Goal: Transaction & Acquisition: Purchase product/service

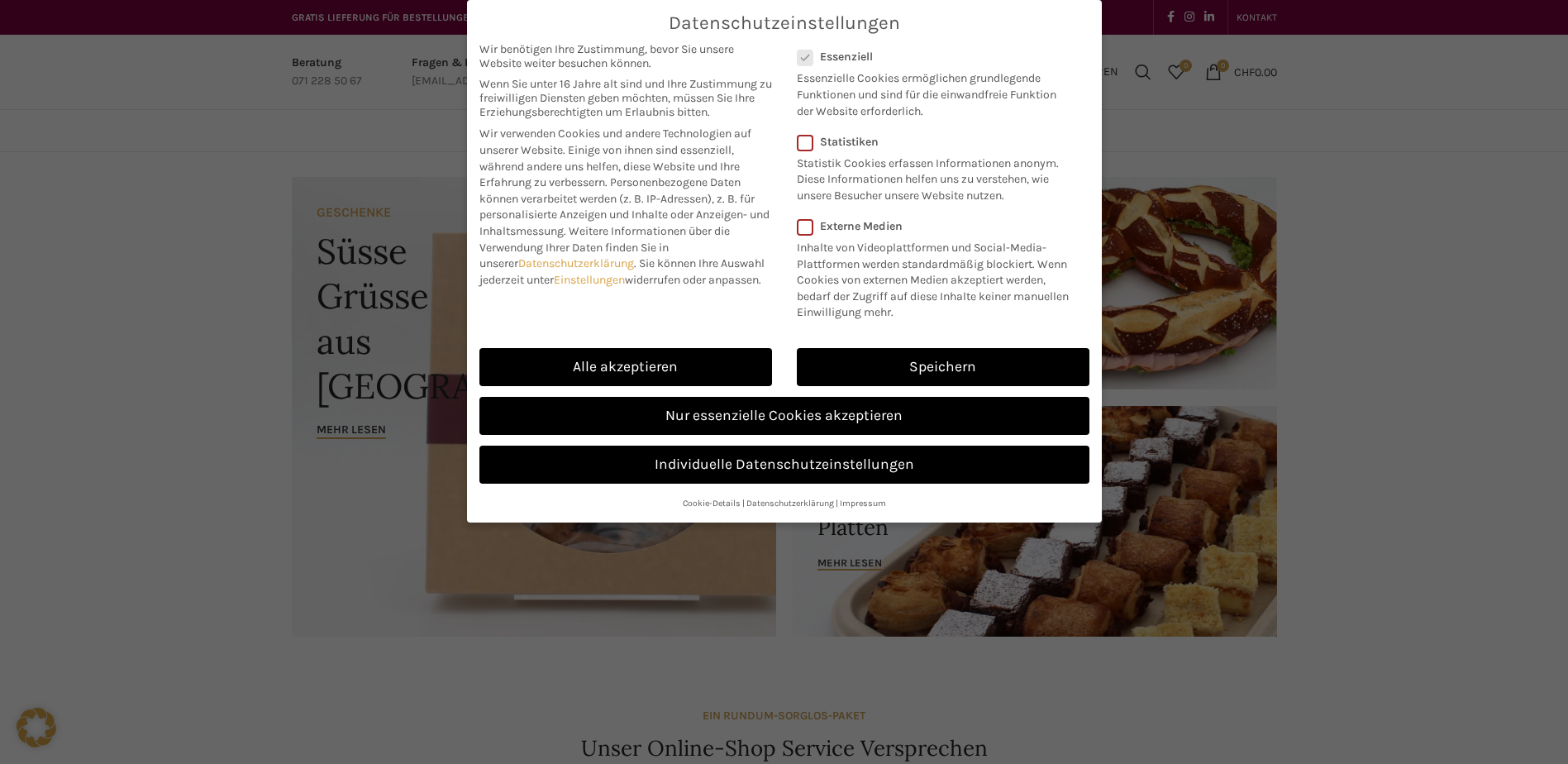
click at [576, 372] on link "Alle akzeptieren" at bounding box center [626, 368] width 293 height 38
checkbox input "true"
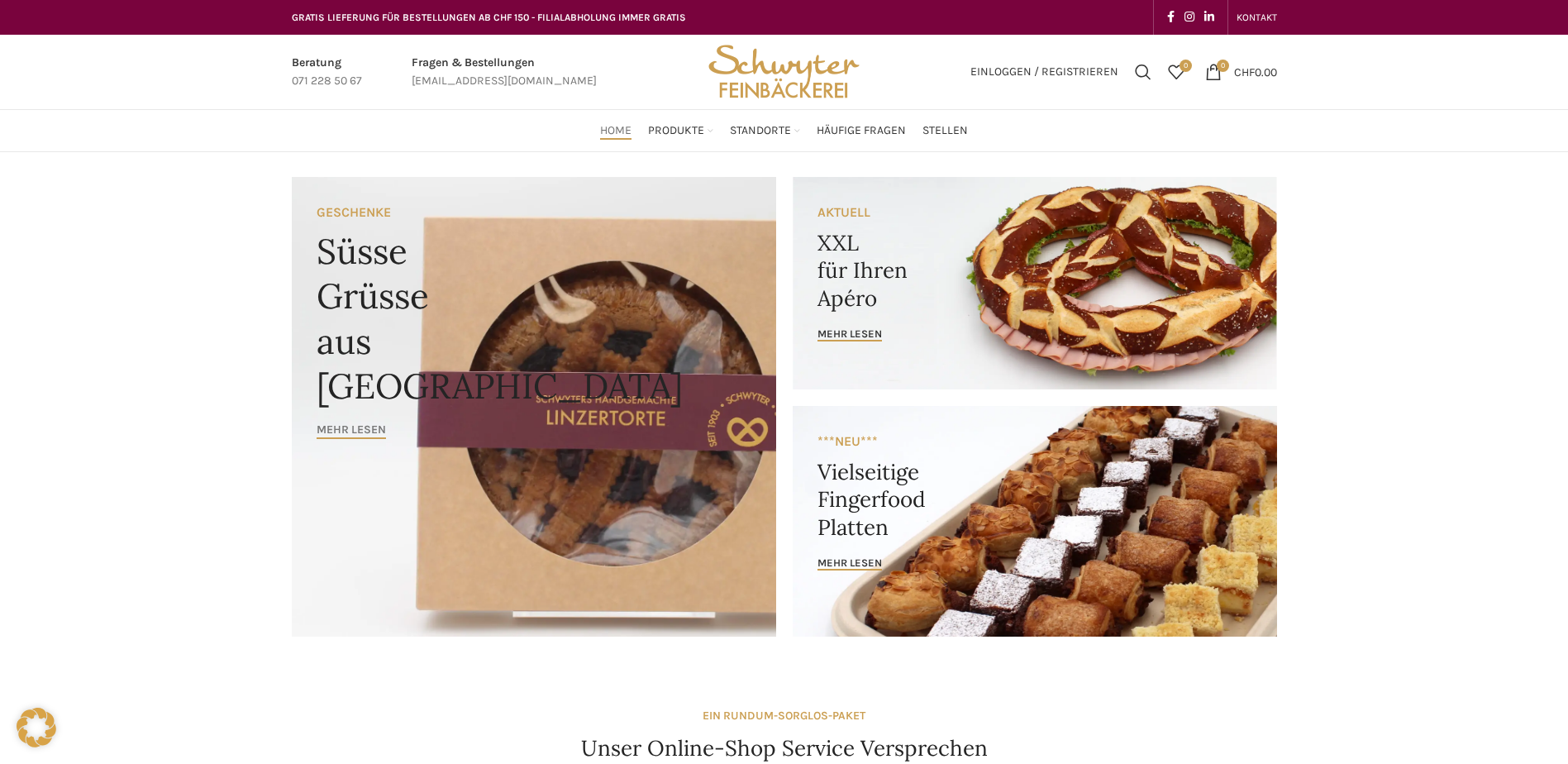
click at [326, 431] on span "Mehr lesen" at bounding box center [352, 430] width 70 height 14
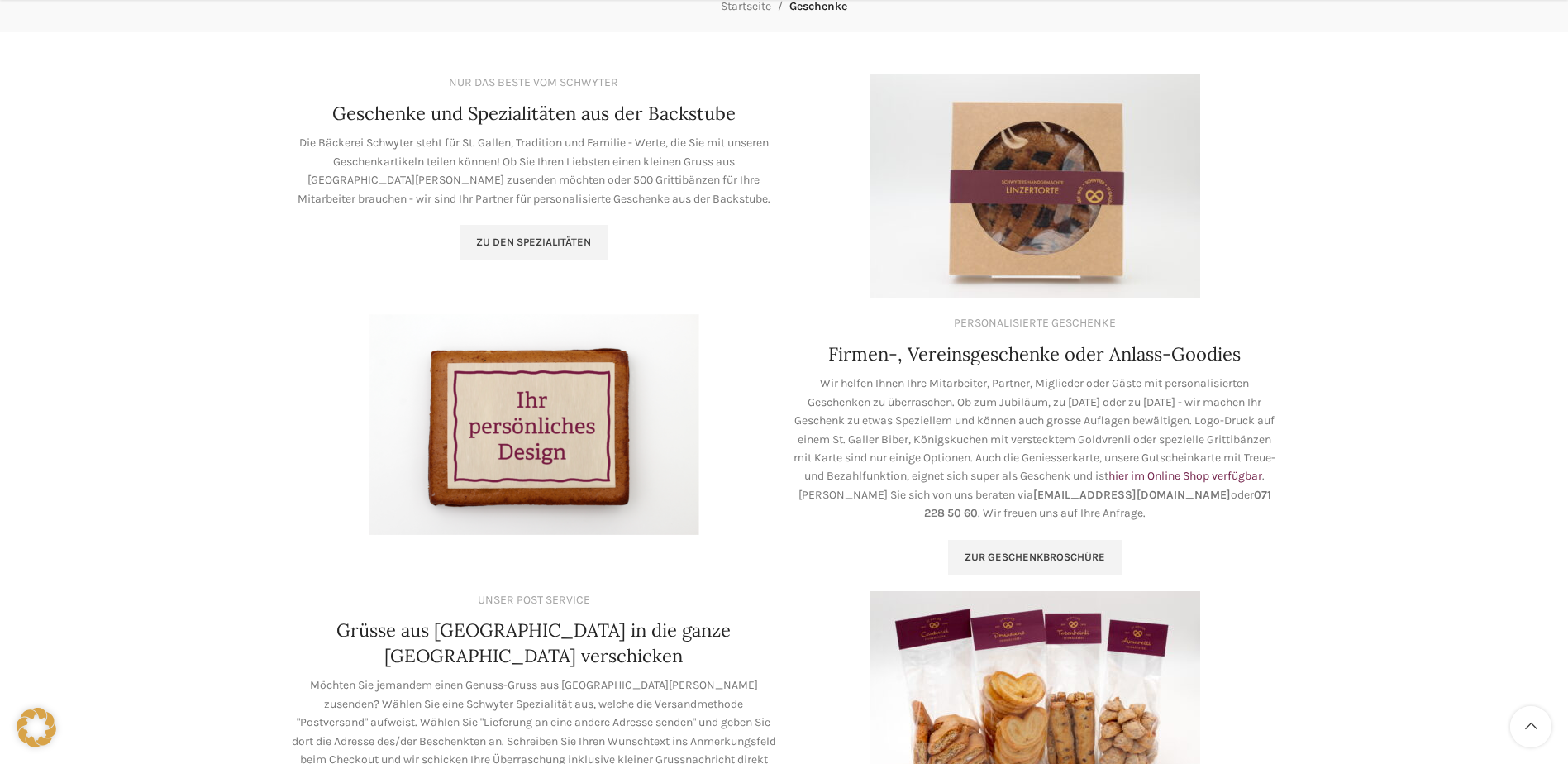
scroll to position [248, 0]
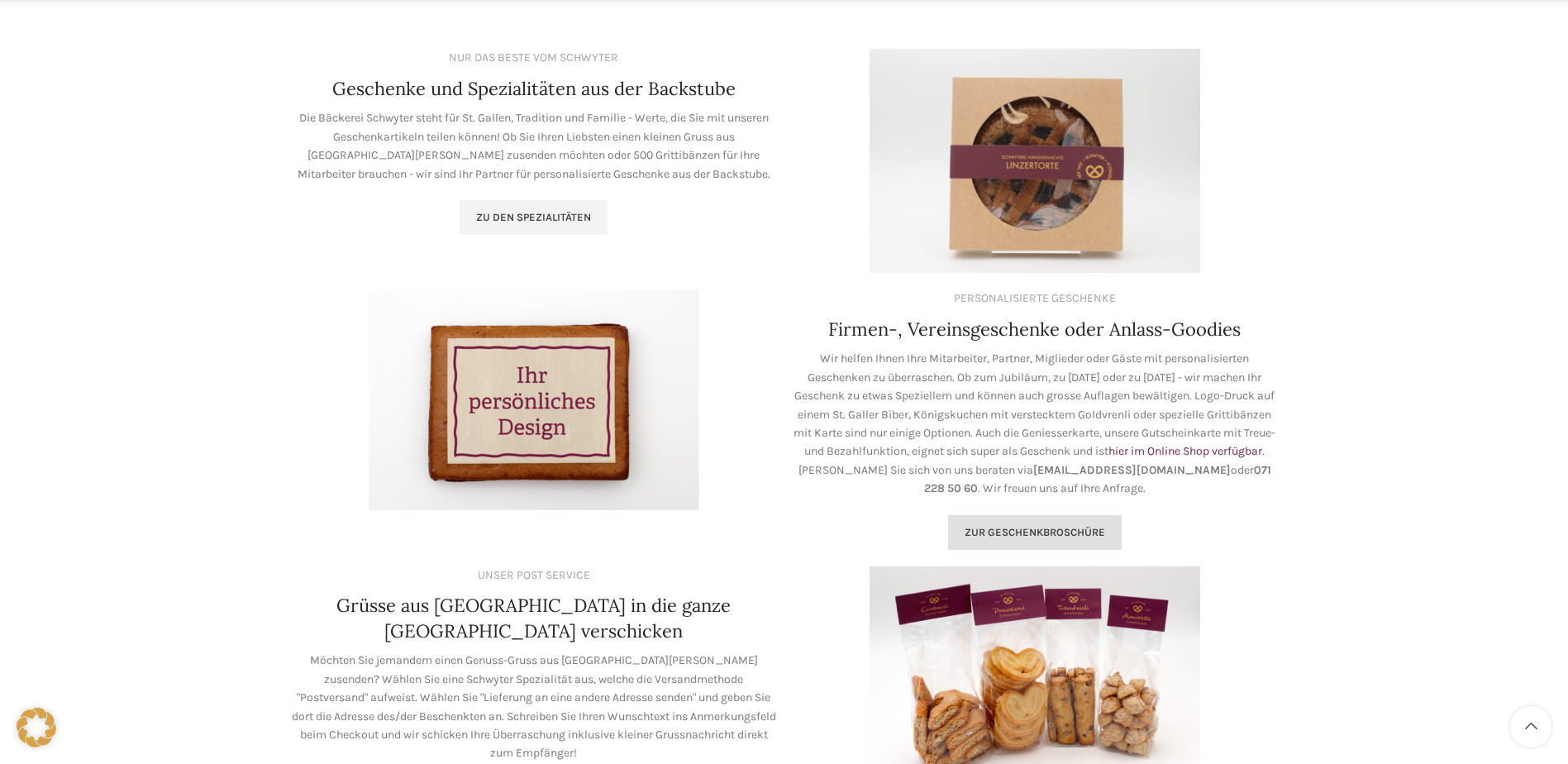
click at [1034, 538] on span "Zur geschenkbroschüre" at bounding box center [1034, 532] width 140 height 13
click at [1260, 444] on link "hier im Online Shop verfügbar" at bounding box center [1185, 451] width 154 height 14
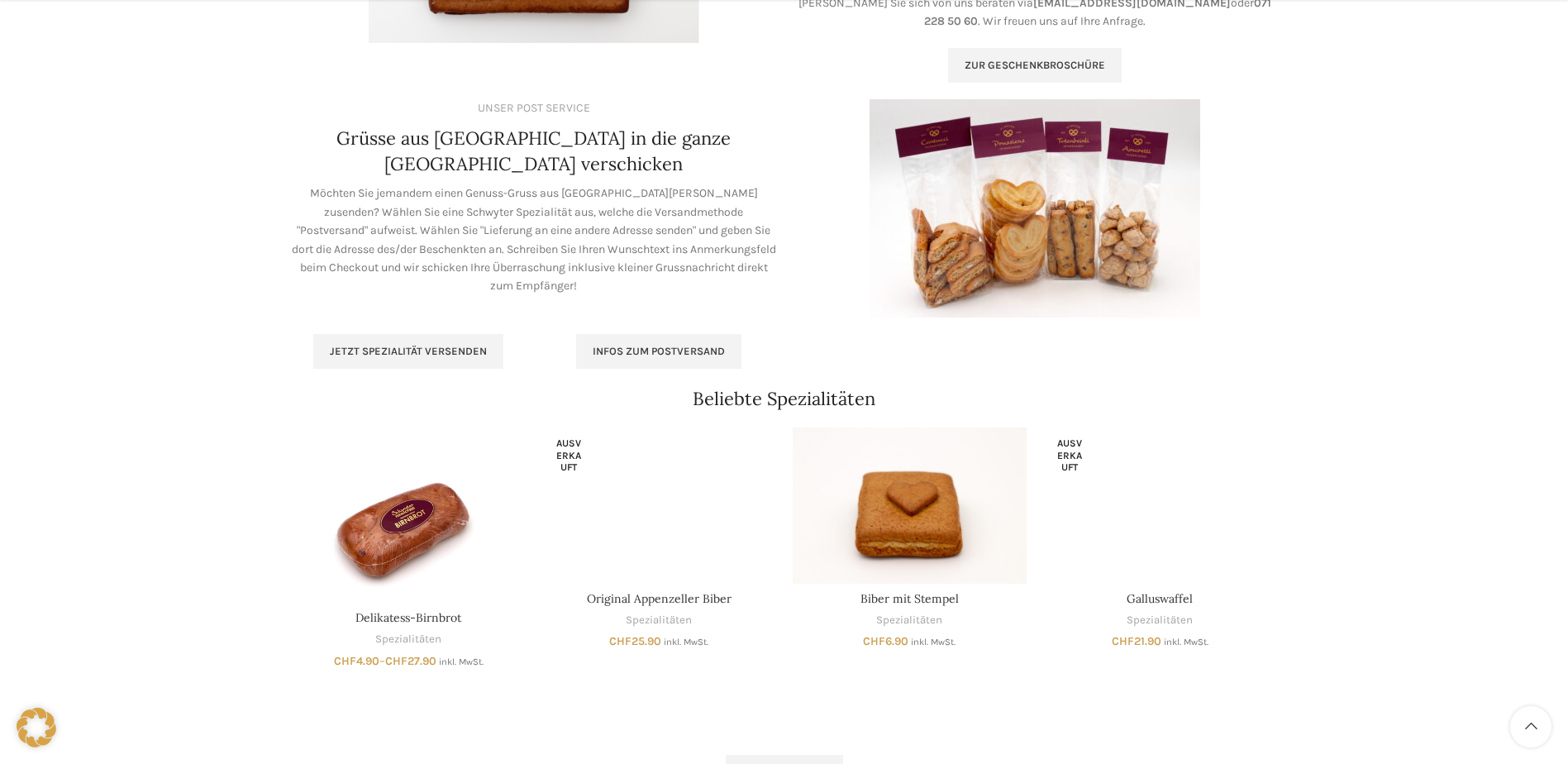
scroll to position [744, 0]
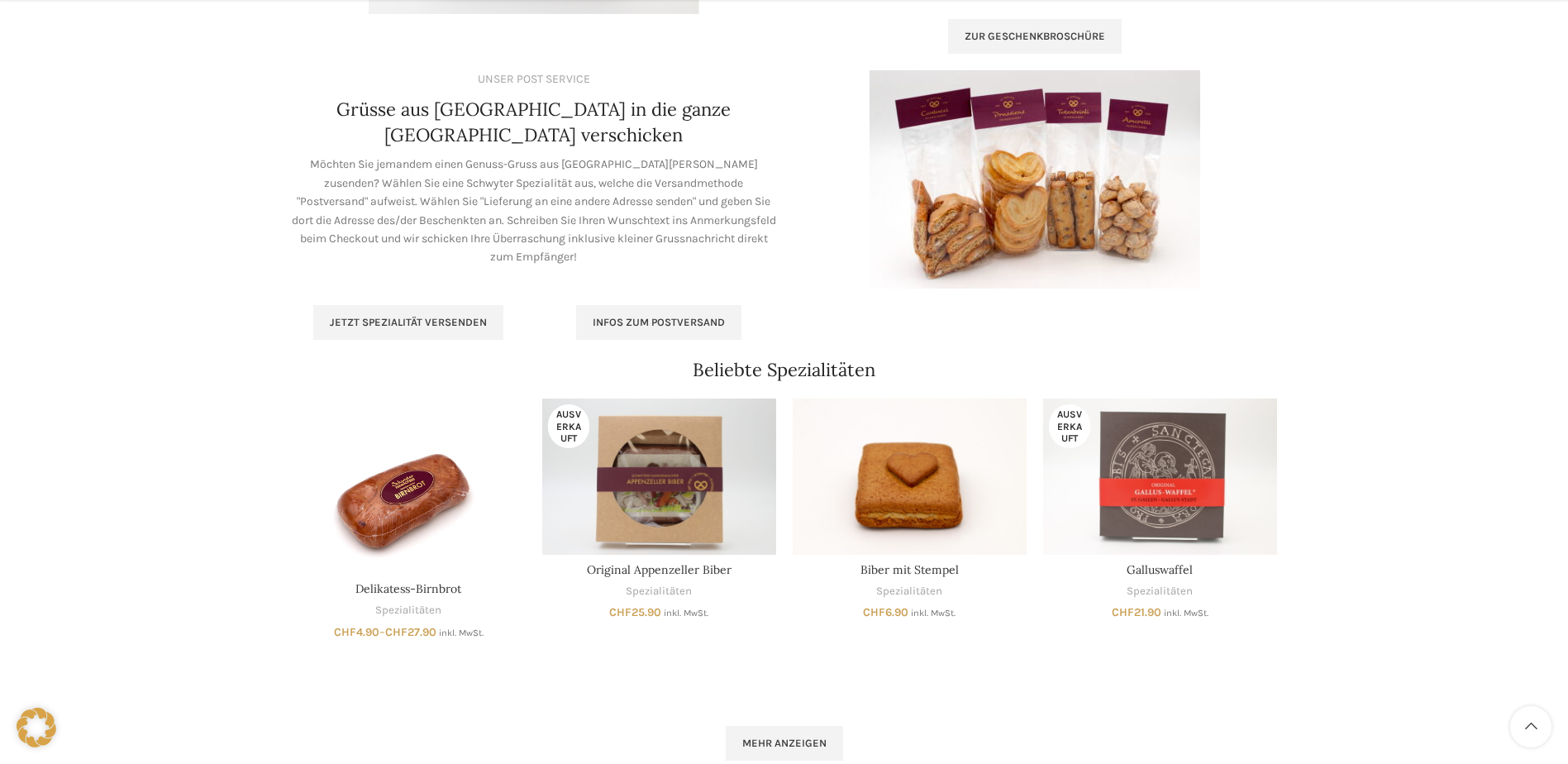
click at [1322, 558] on div "Geschenke Startseite Geschenke NUR DAS BESTE VOM SCHWYTER Geschenke und Spezial…" at bounding box center [784, 105] width 1568 height 1394
click at [1307, 546] on div "Next slide" at bounding box center [1297, 553] width 41 height 41
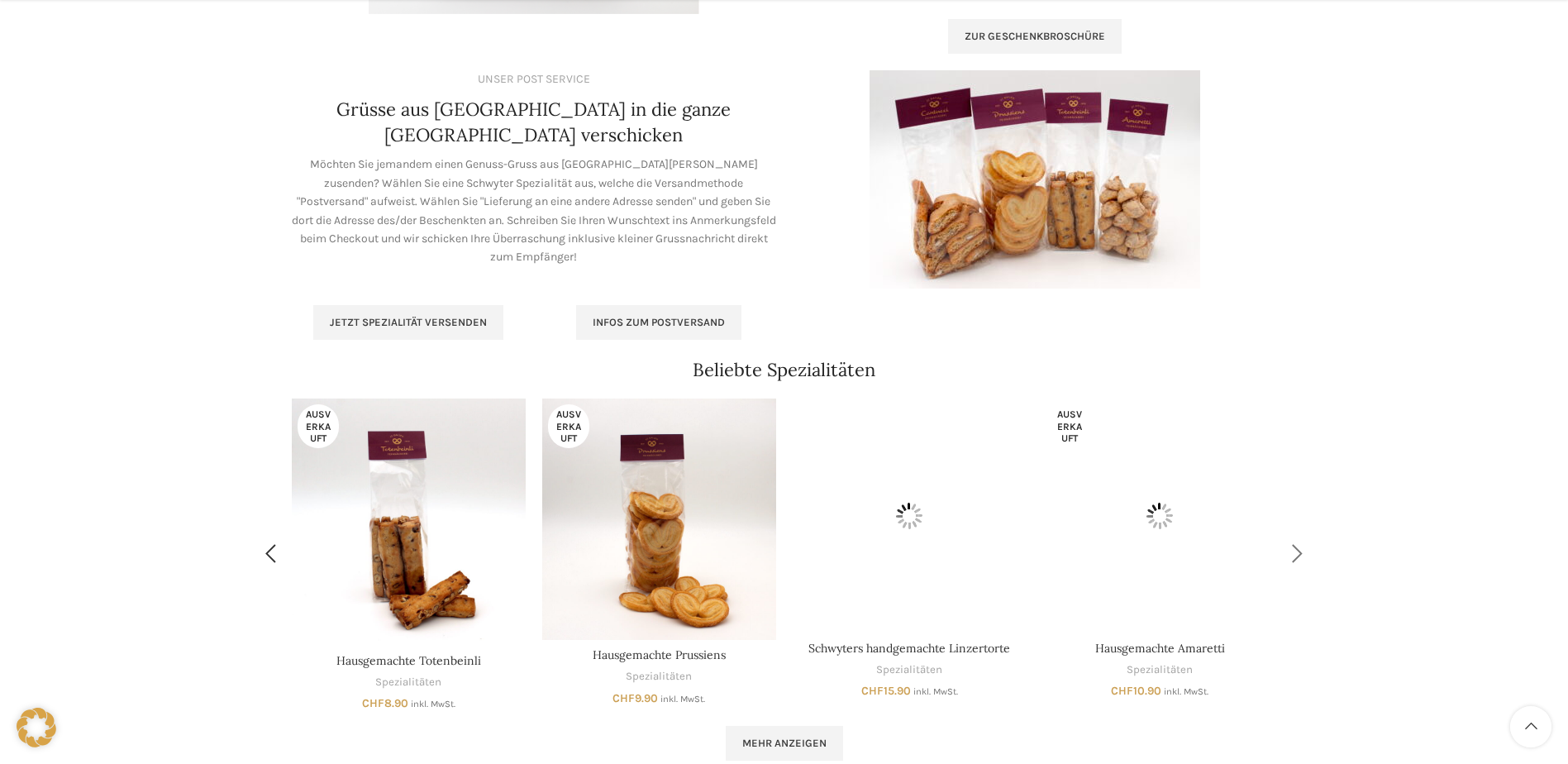
click at [1306, 546] on div "Next slide" at bounding box center [1297, 553] width 41 height 41
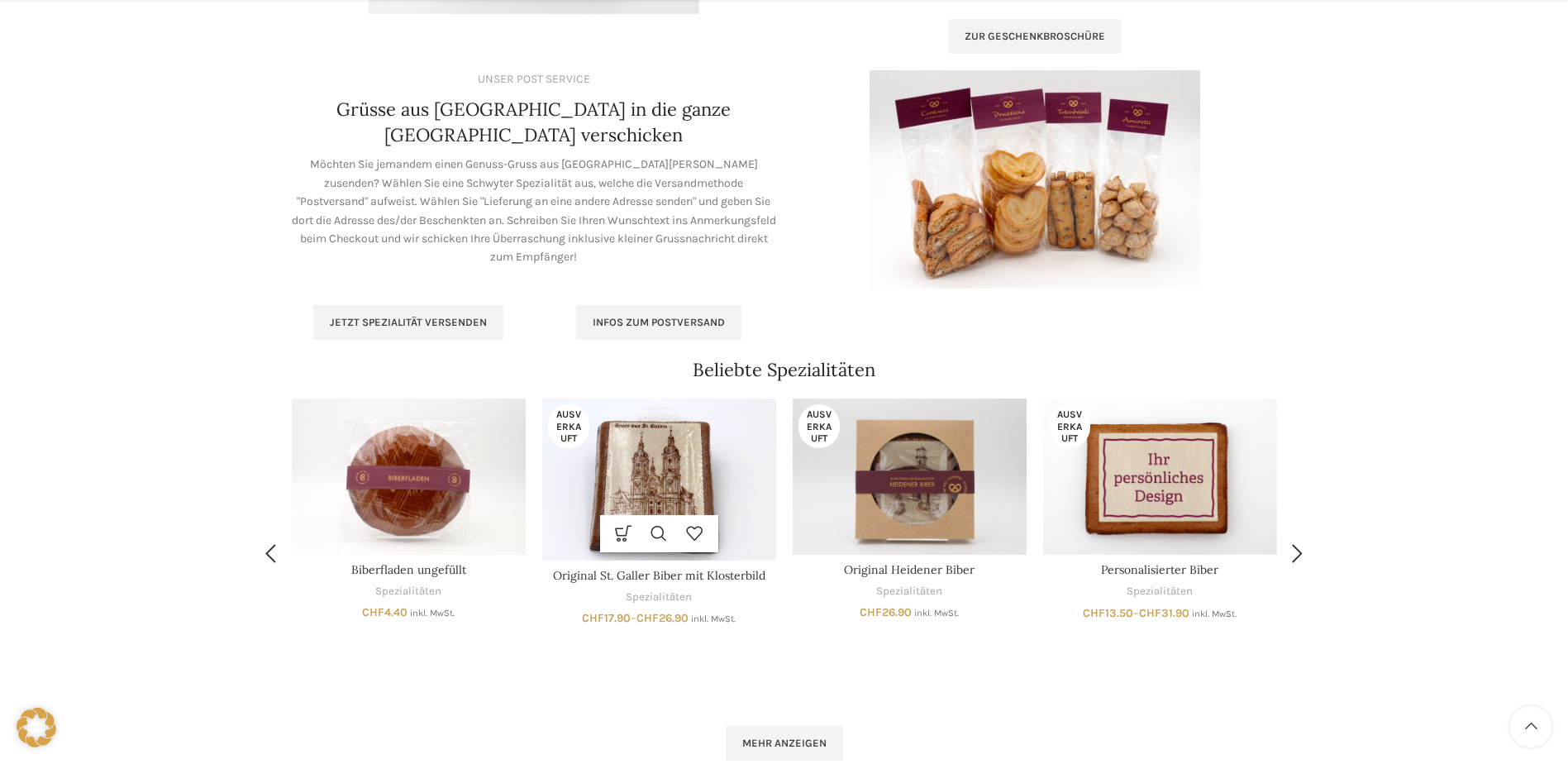
click at [649, 472] on img "Original St. Galler Biber mit Klosterbild" at bounding box center [659, 479] width 234 height 161
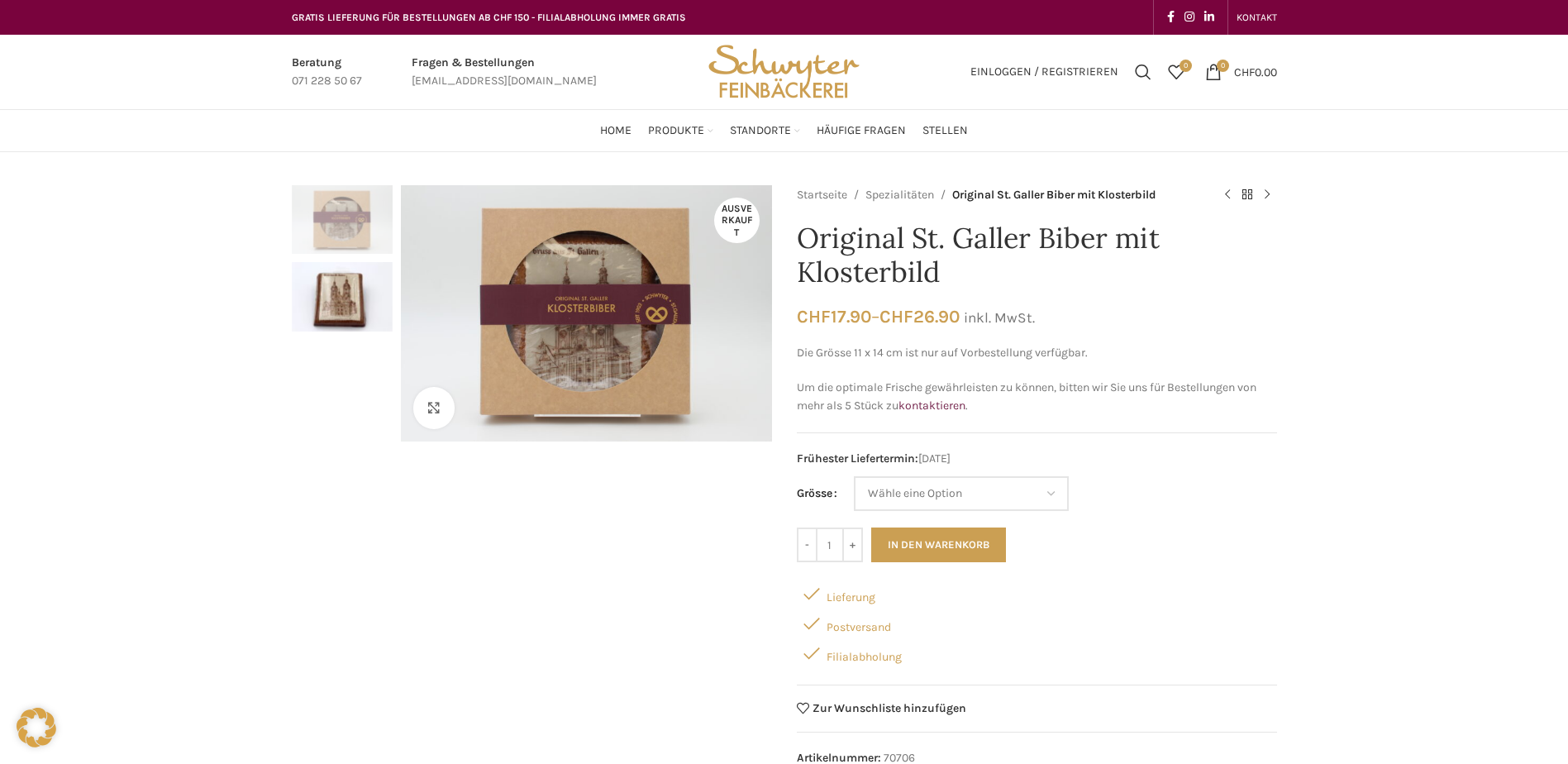
click at [368, 296] on img "2 / 2" at bounding box center [342, 296] width 101 height 69
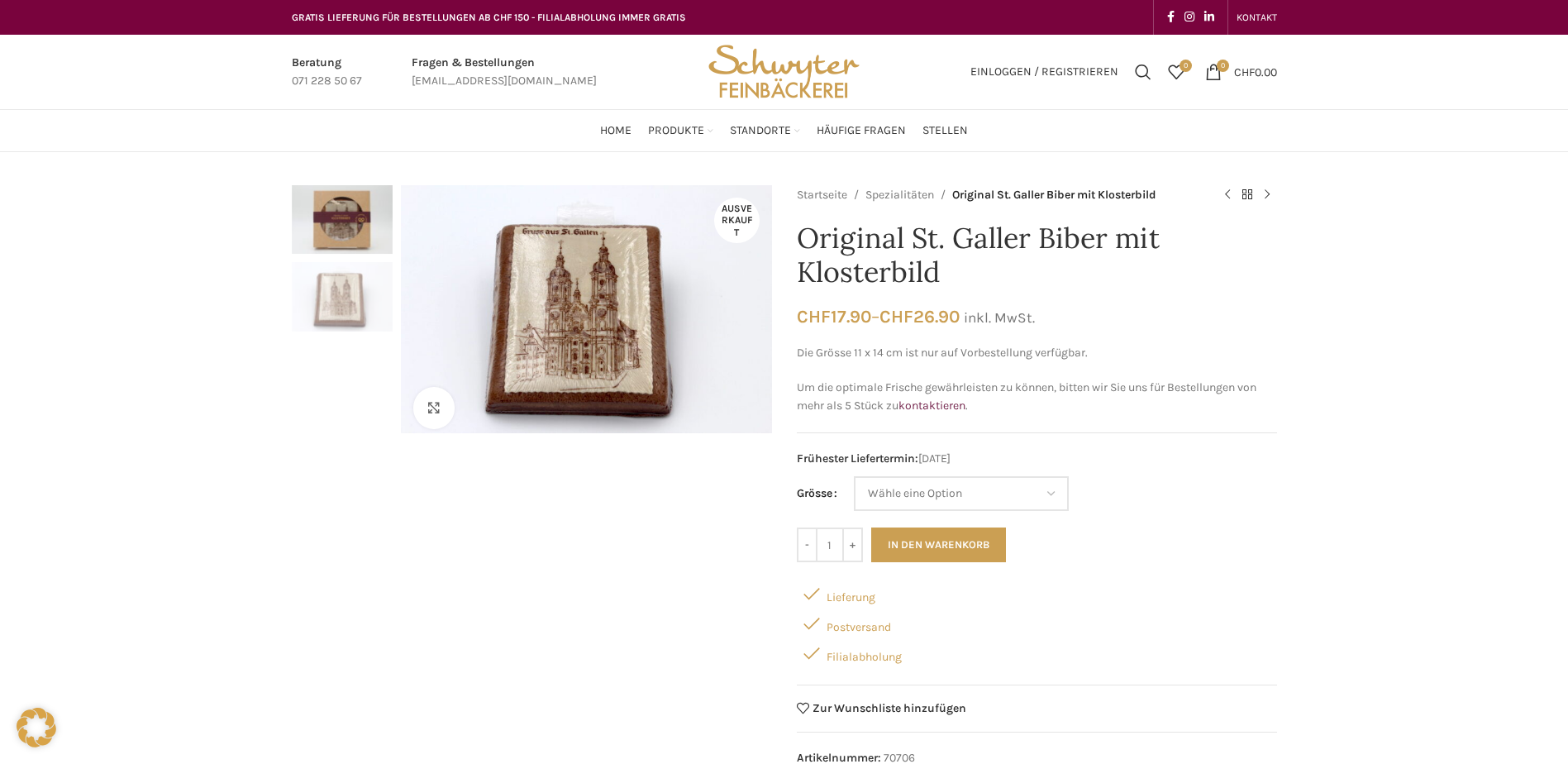
click at [341, 233] on img "1 / 2" at bounding box center [342, 220] width 101 height 69
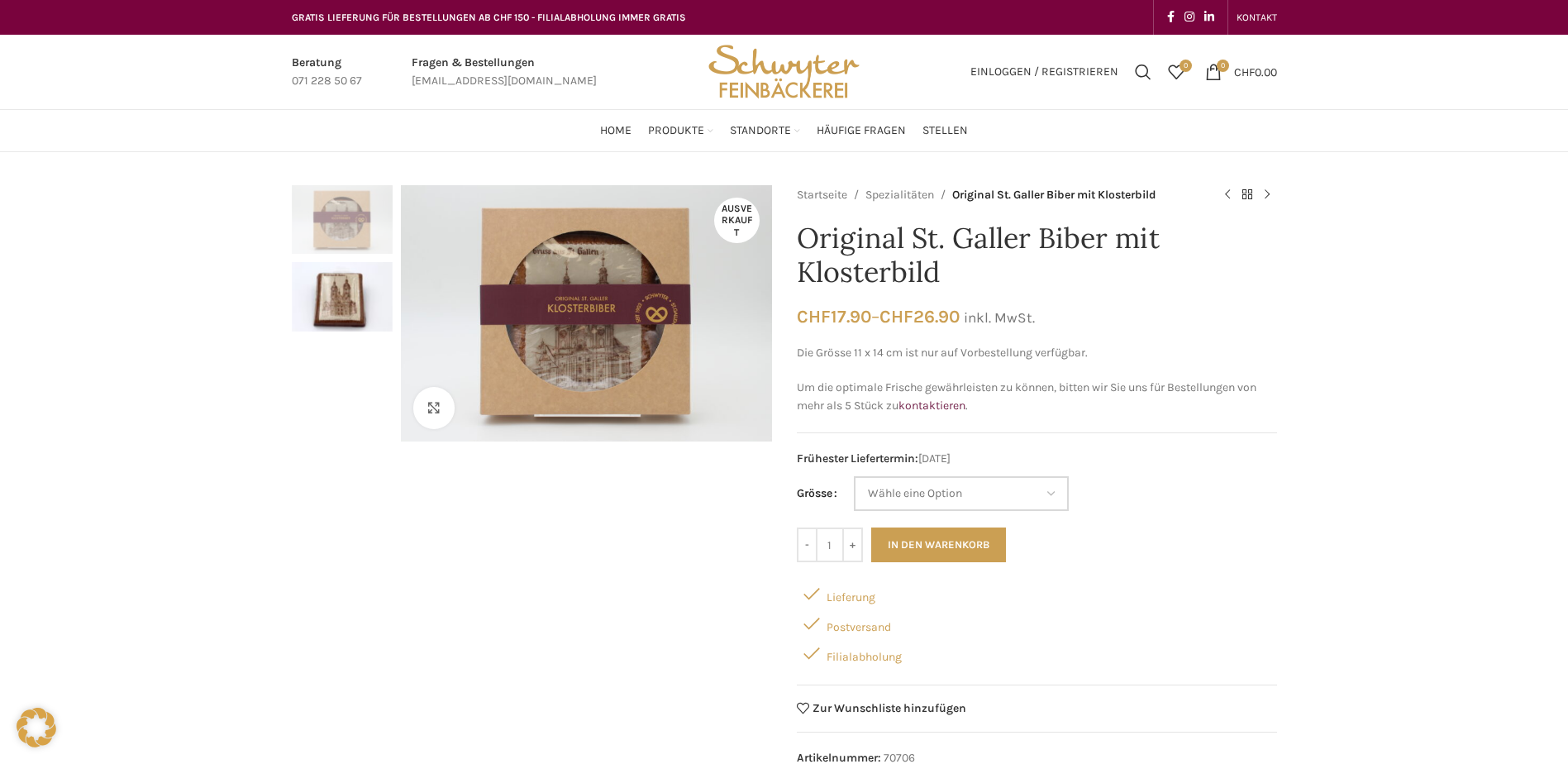
click at [1002, 488] on select "Wähle eine Option 11x14 cm (Vorbestellung) 14x17 cm" at bounding box center [961, 494] width 215 height 35
click at [854, 477] on select "Wähle eine Option 11x14 cm (Vorbestellung) 14x17 cm" at bounding box center [961, 494] width 215 height 35
select select "11x14 cm (Vorbestellung)"
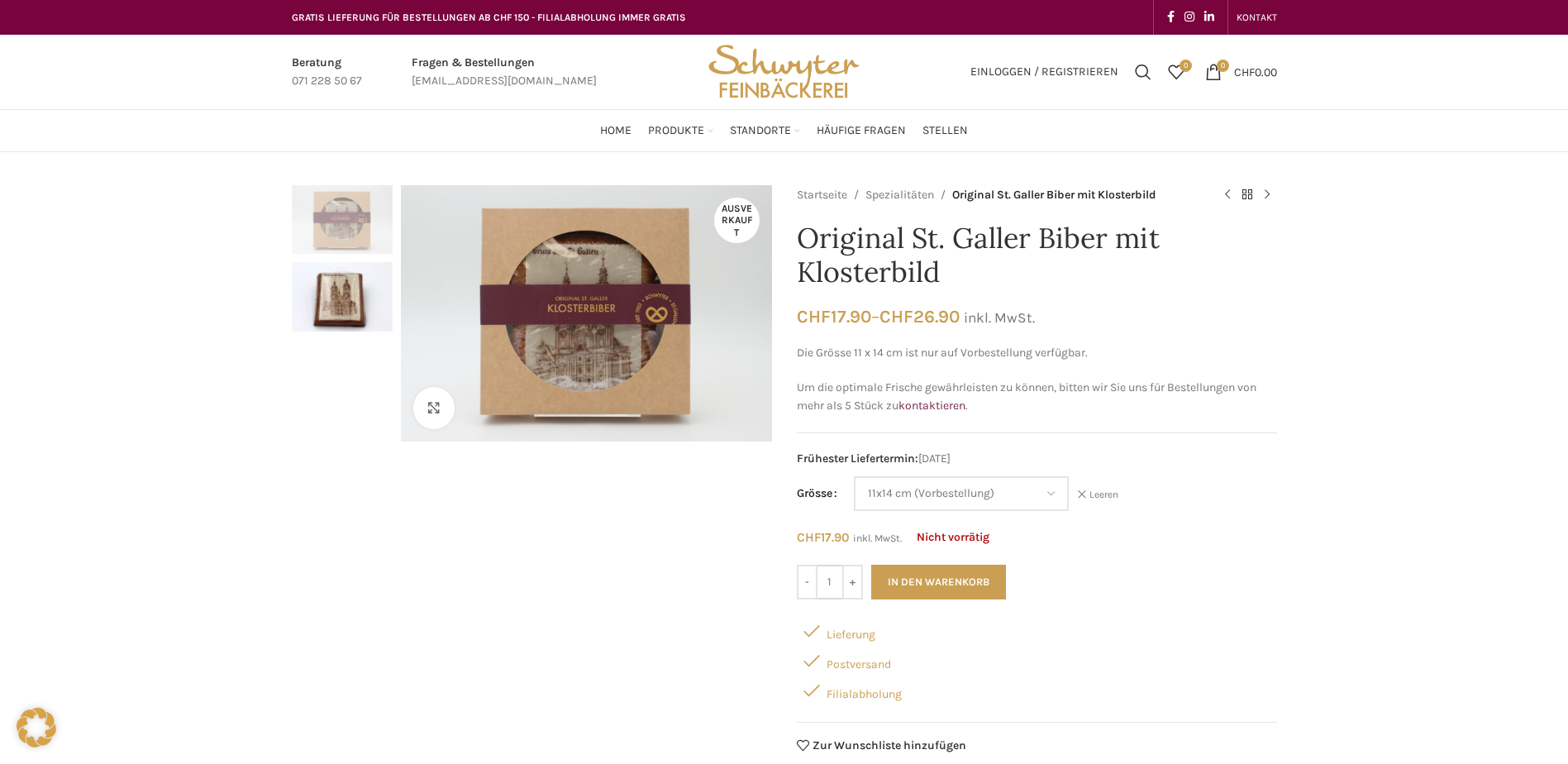
click at [831, 586] on input "1" at bounding box center [830, 582] width 24 height 35
drag, startPoint x: 832, startPoint y: 582, endPoint x: 809, endPoint y: 560, distance: 31.8
click at [802, 585] on div "- Original St. Galler Biber mit Klosterbild Menge 1 +" at bounding box center [830, 582] width 66 height 35
type input "55"
click at [1169, 586] on div "- Original St. Galler Biber mit Klosterbild Menge 55 + In den Warenkorb" at bounding box center [1036, 582] width 480 height 35
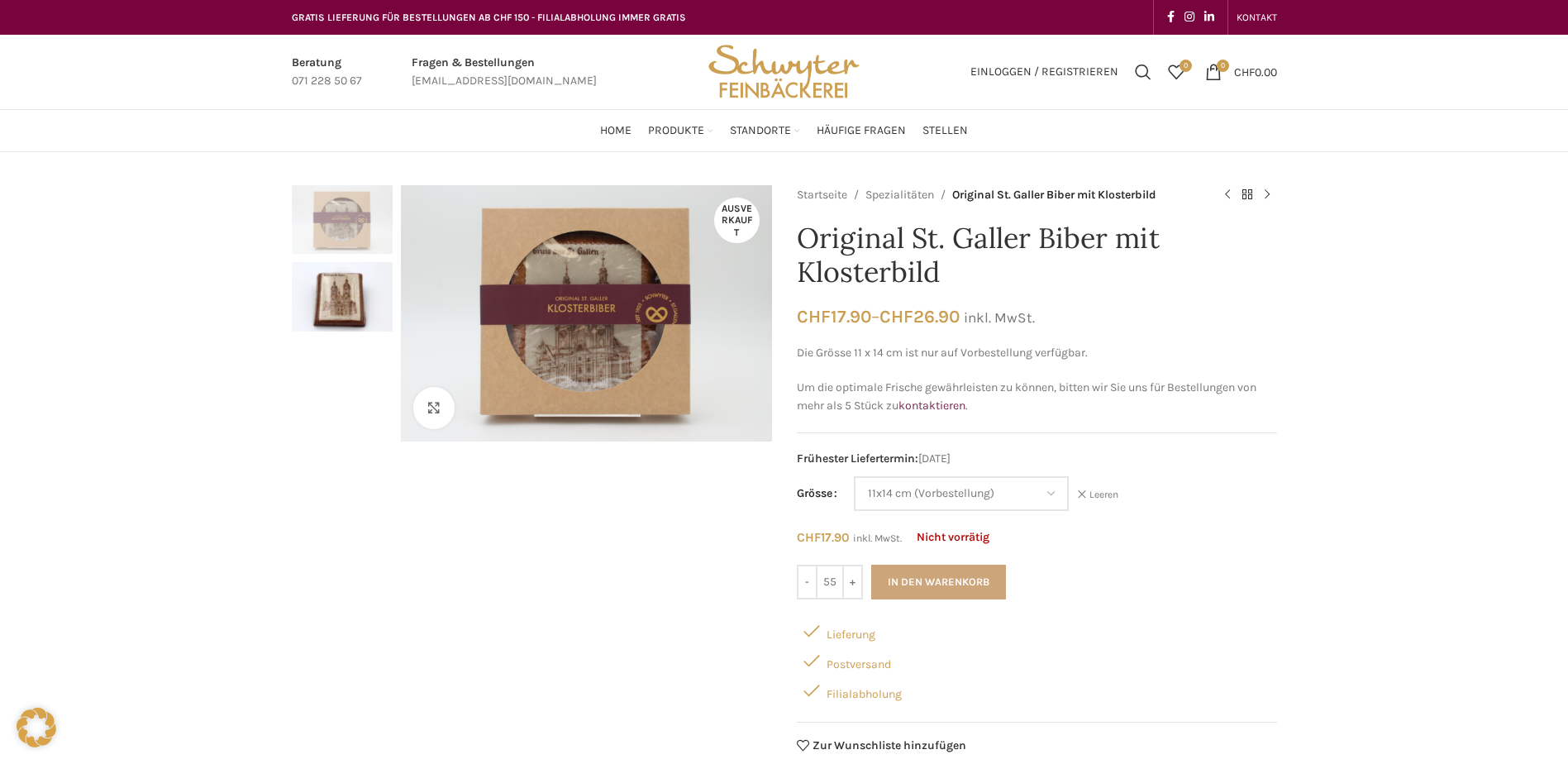
click at [944, 592] on button "In den Warenkorb" at bounding box center [938, 582] width 135 height 35
click at [828, 576] on input "55" at bounding box center [830, 582] width 24 height 35
click at [894, 587] on button "In den Warenkorb" at bounding box center [938, 582] width 135 height 35
click at [989, 497] on select "Wähle eine Option 11x14 cm (Vorbestellung) 14x17 cm" at bounding box center [961, 494] width 215 height 35
select select "14x17 cm"
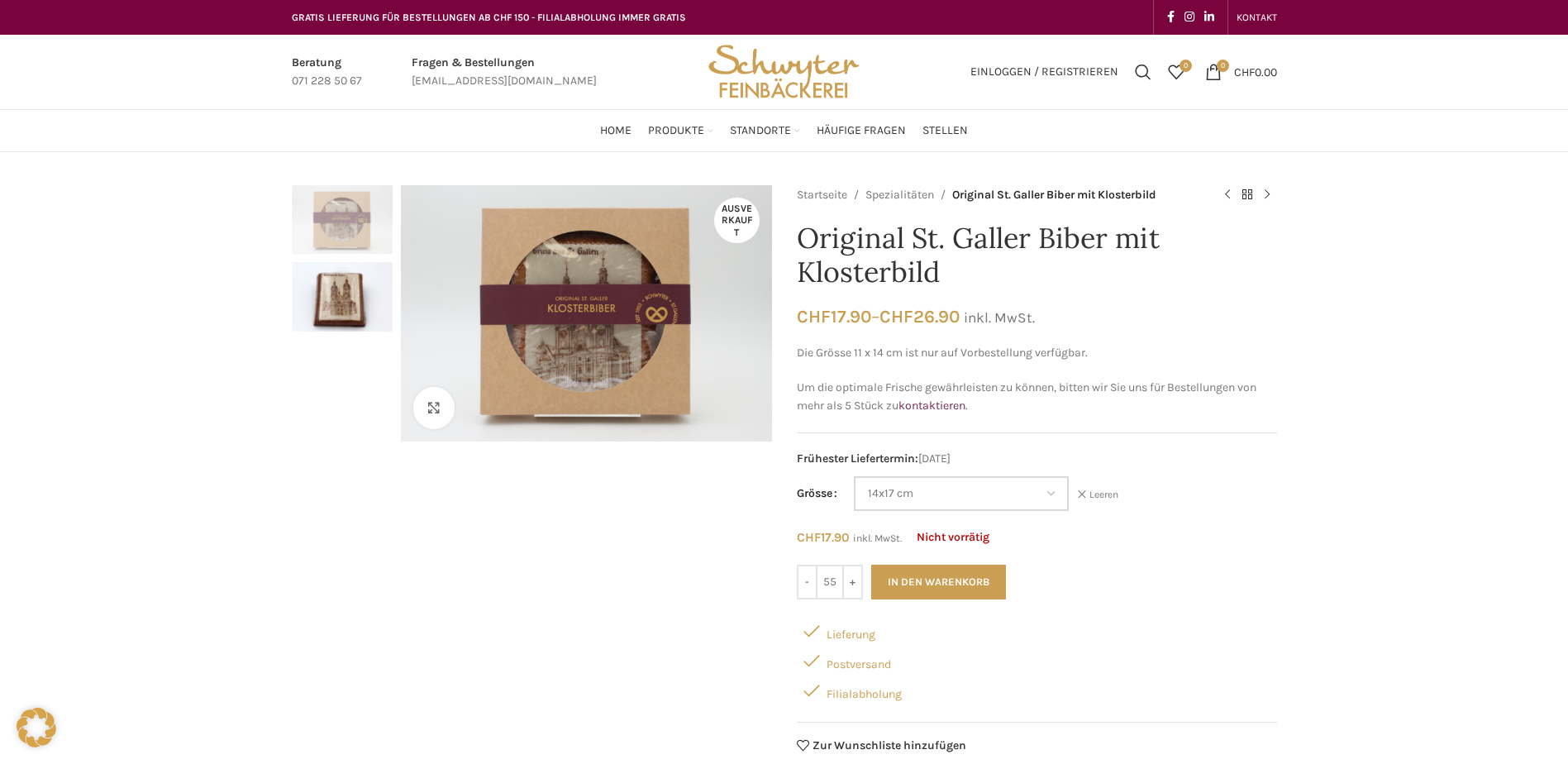
click at [854, 477] on select "Wähle eine Option 11x14 cm (Vorbestellung) 14x17 cm" at bounding box center [961, 494] width 215 height 35
click at [887, 574] on button "In den Warenkorb" at bounding box center [938, 582] width 135 height 35
click at [803, 589] on input "-" at bounding box center [807, 582] width 21 height 35
type input "54"
click at [937, 496] on select "Wähle eine Option 11x14 cm (Vorbestellung) 14x17 cm" at bounding box center [961, 494] width 215 height 35
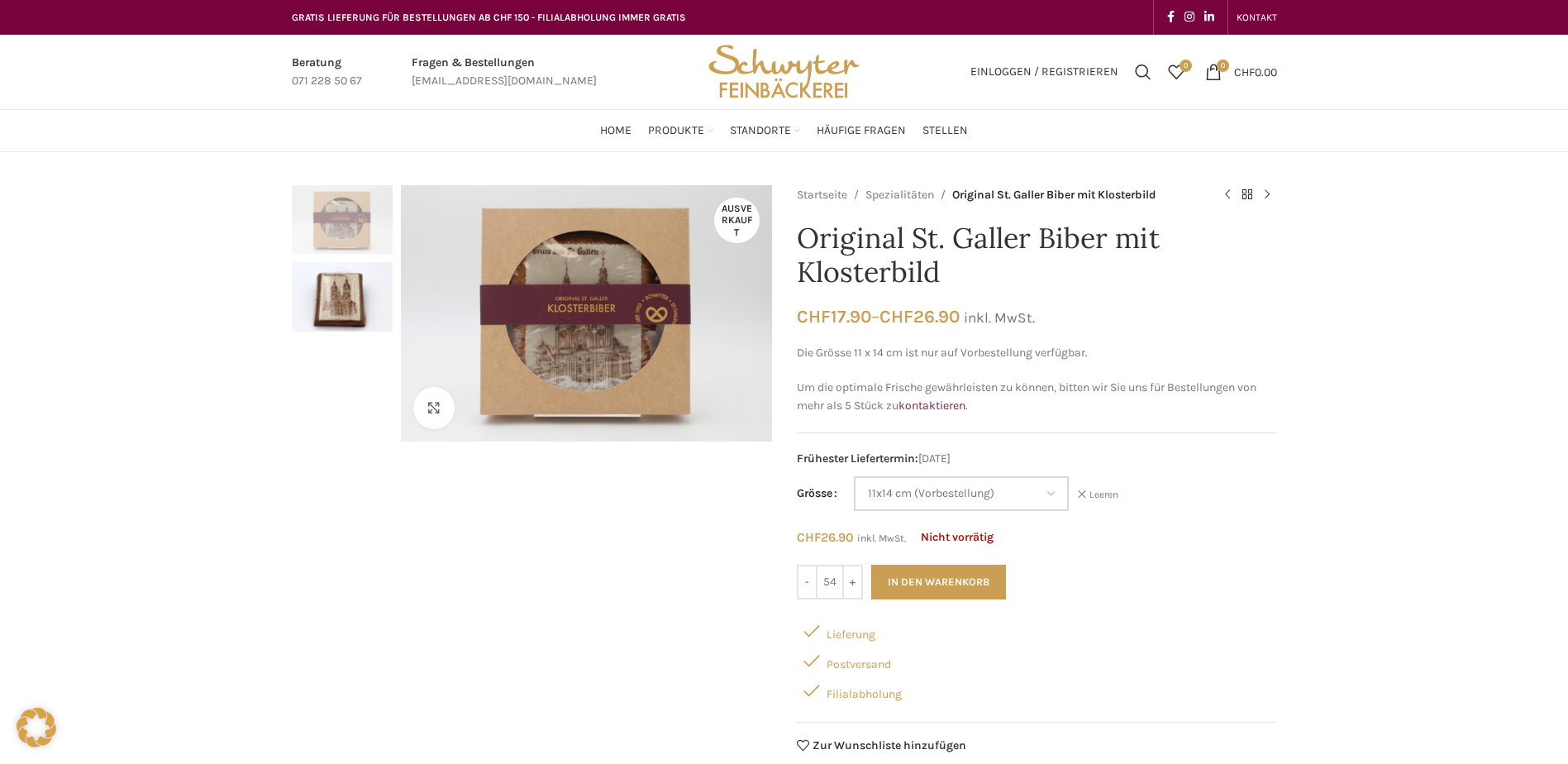
click at [854, 477] on select "Wähle eine Option 11x14 cm (Vorbestellung) 14x17 cm" at bounding box center [961, 494] width 215 height 35
select select "11x14 cm (Vorbestellung)"
click at [500, 82] on link "Infobox link" at bounding box center [504, 72] width 185 height 37
drag, startPoint x: 802, startPoint y: 239, endPoint x: 939, endPoint y: 285, distance: 144.5
click at [939, 285] on h1 "Original St. Galler Biber mit Klosterbild" at bounding box center [1036, 255] width 480 height 68
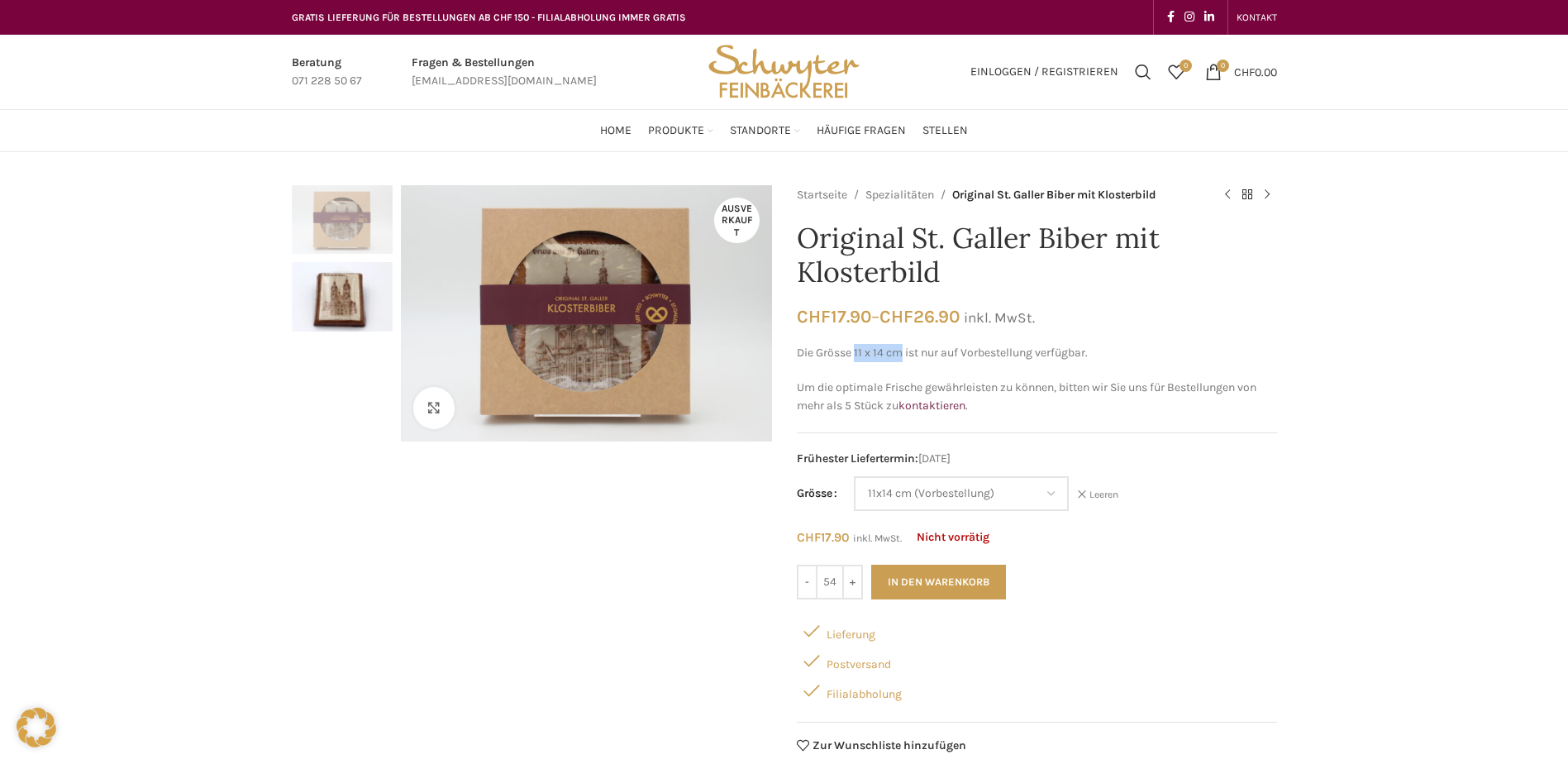
drag, startPoint x: 854, startPoint y: 349, endPoint x: 902, endPoint y: 349, distance: 48.0
click at [902, 349] on p "Die Grösse 11 x 14 cm ist nur auf Vorbestellung verfügbar." at bounding box center [1036, 353] width 480 height 18
copy p "11 x 14 cm"
click at [488, 77] on link "Infobox link" at bounding box center [504, 72] width 185 height 37
drag, startPoint x: 551, startPoint y: 79, endPoint x: 494, endPoint y: 81, distance: 57.0
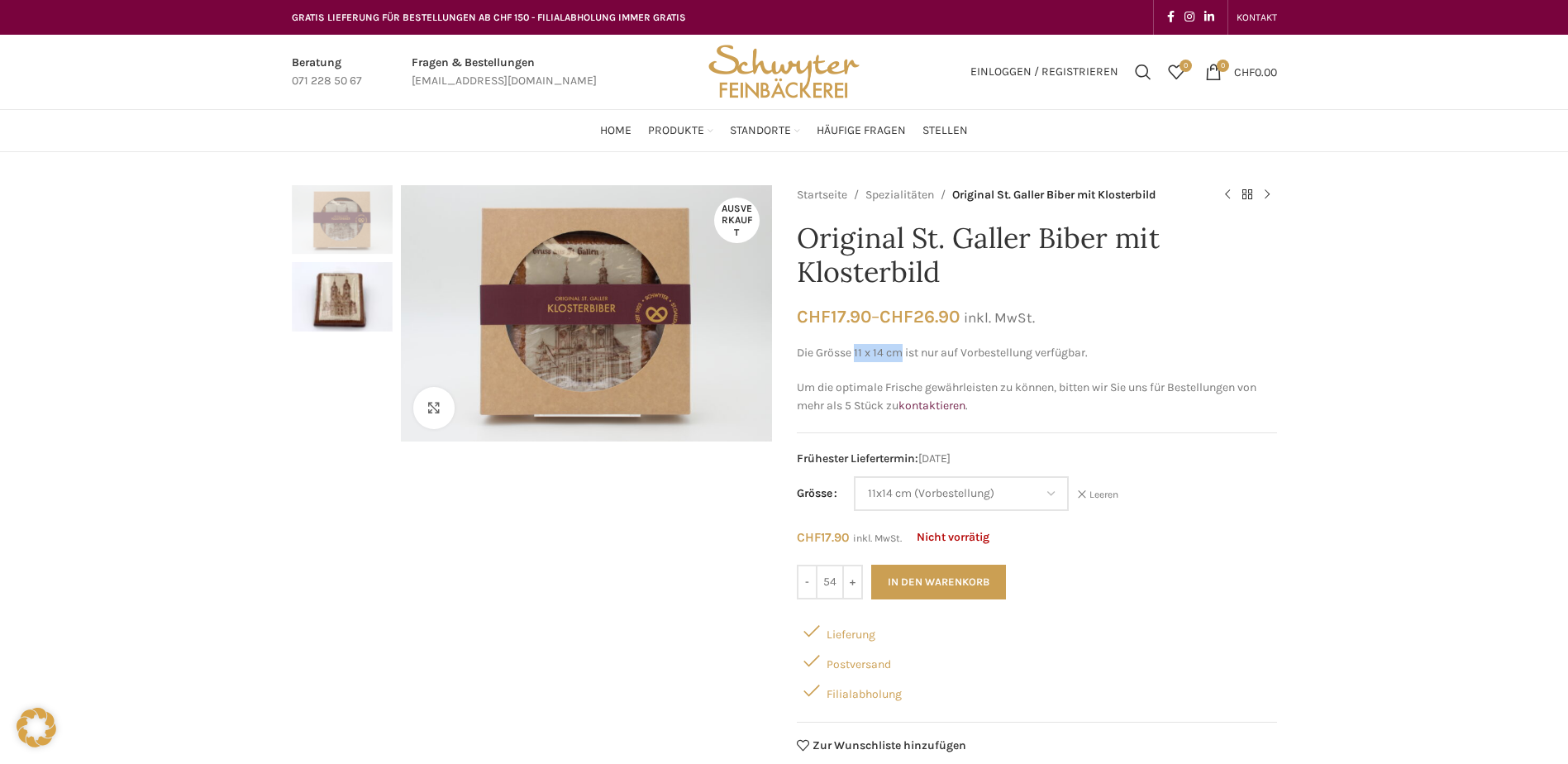
click at [493, 80] on link "Infobox link" at bounding box center [504, 72] width 185 height 37
drag, startPoint x: 577, startPoint y: 78, endPoint x: 399, endPoint y: 75, distance: 178.0
click at [399, 75] on div "Beratung 071 228 50 67 Fragen & Bestellungen bestellungen@schwyter.com" at bounding box center [489, 71] width 412 height 74
copy p "[EMAIL_ADDRESS][DOMAIN_NAME]"
